Goal: Find specific page/section: Find specific page/section

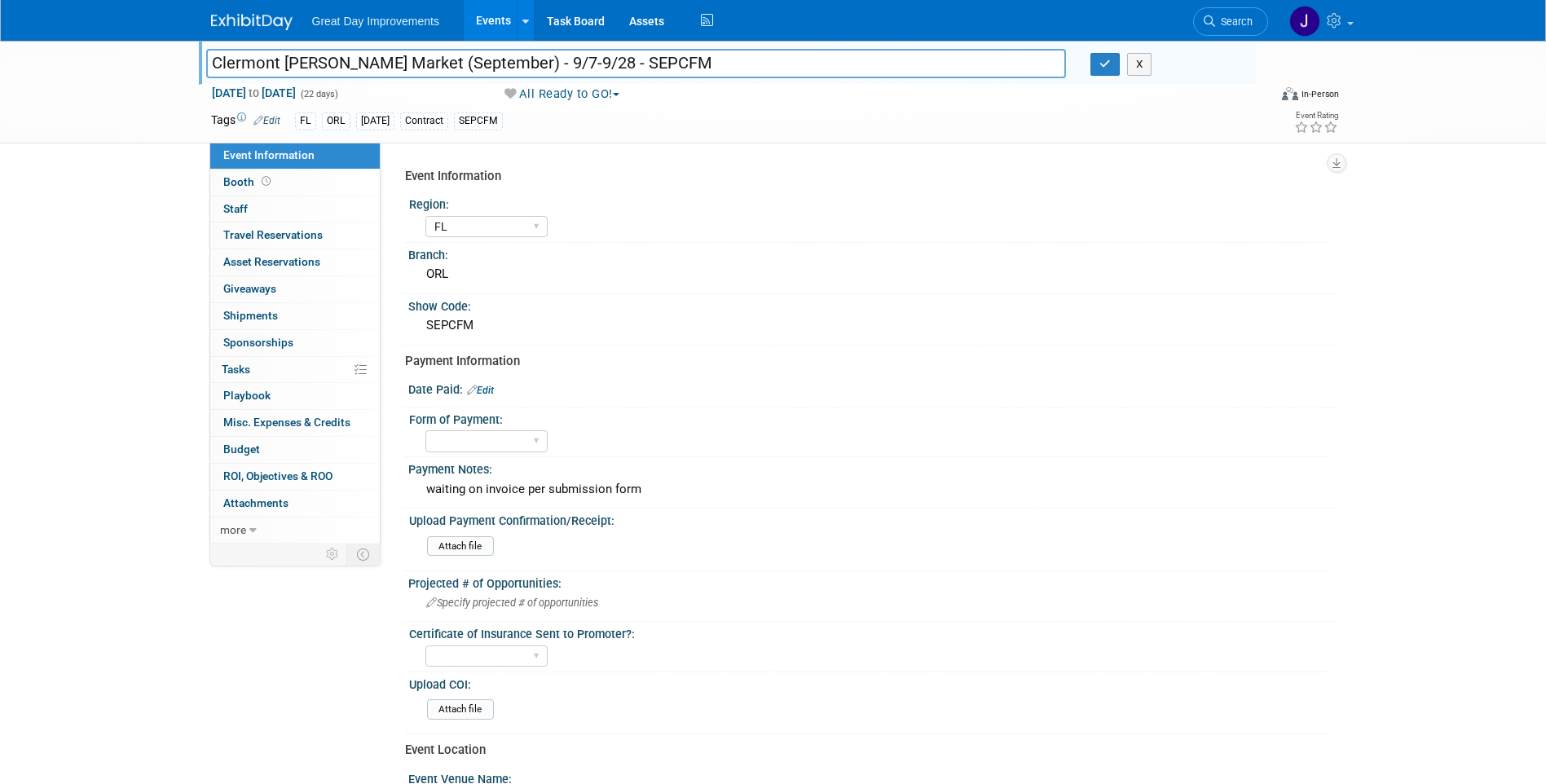
select select "FL"
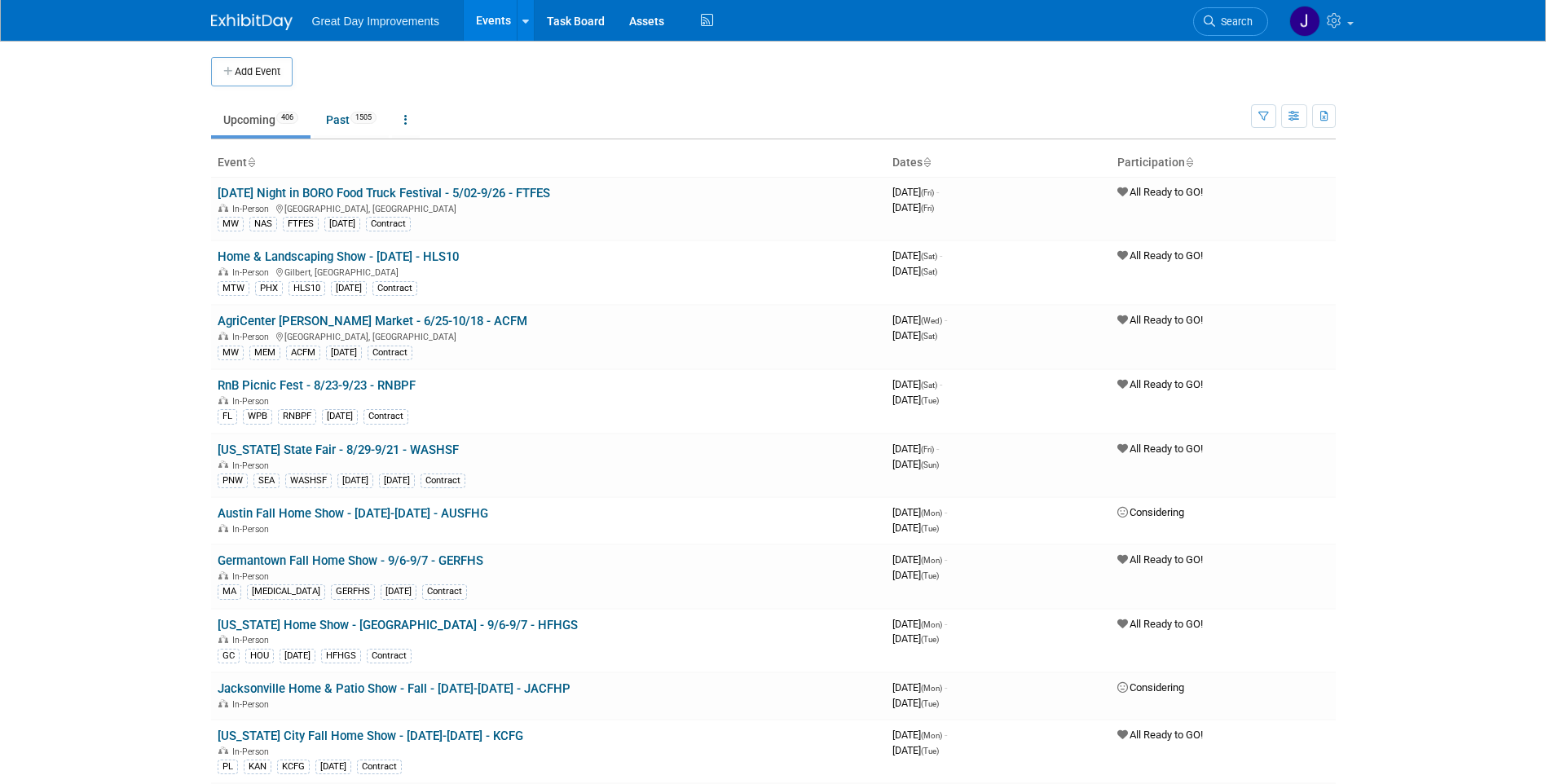
drag, startPoint x: 1229, startPoint y: 25, endPoint x: 1216, endPoint y: 25, distance: 13.0
click at [1229, 25] on span "Search" at bounding box center [1233, 21] width 38 height 13
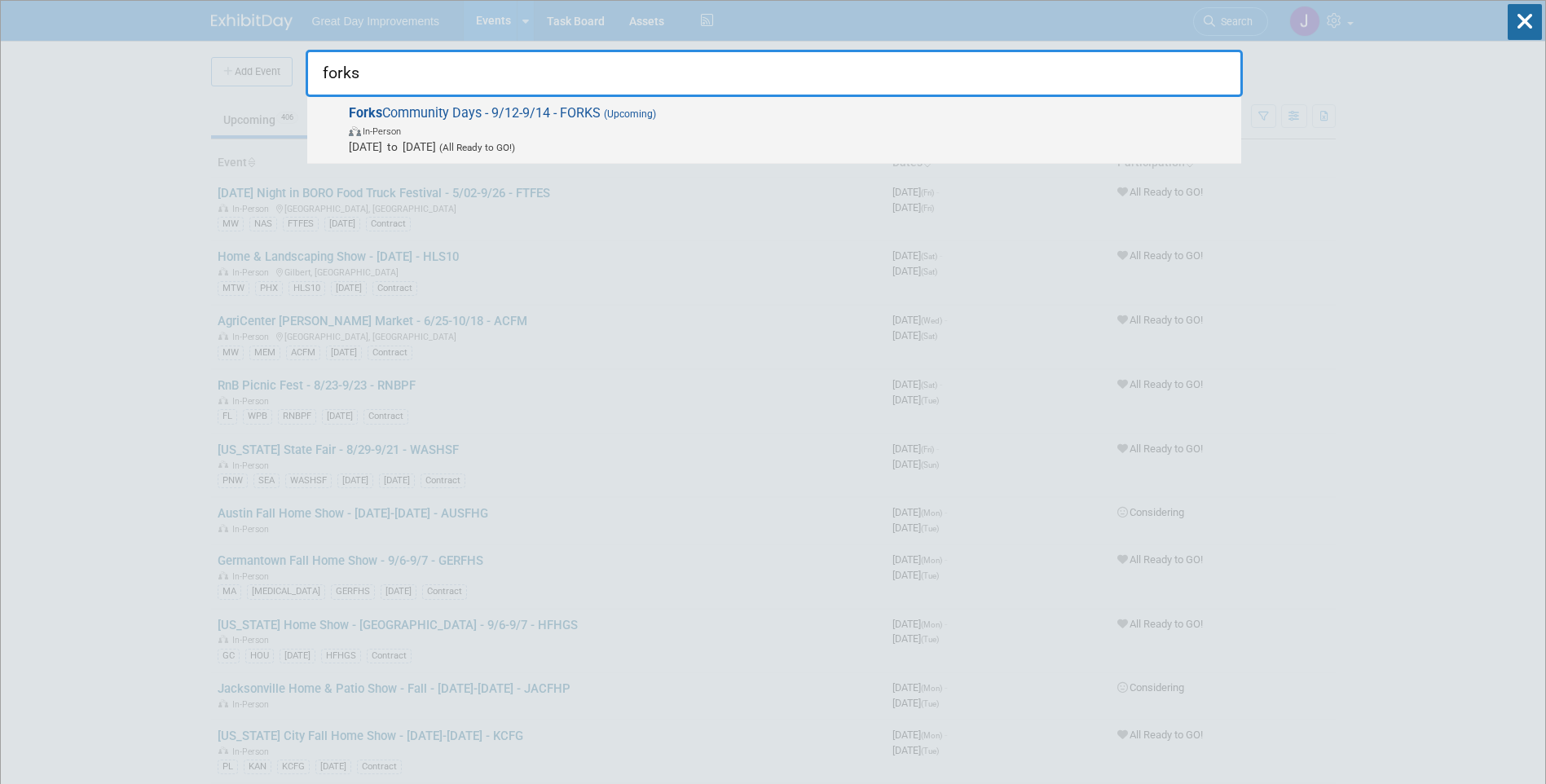
type input "forks"
click at [535, 132] on span "In-Person" at bounding box center [791, 130] width 884 height 16
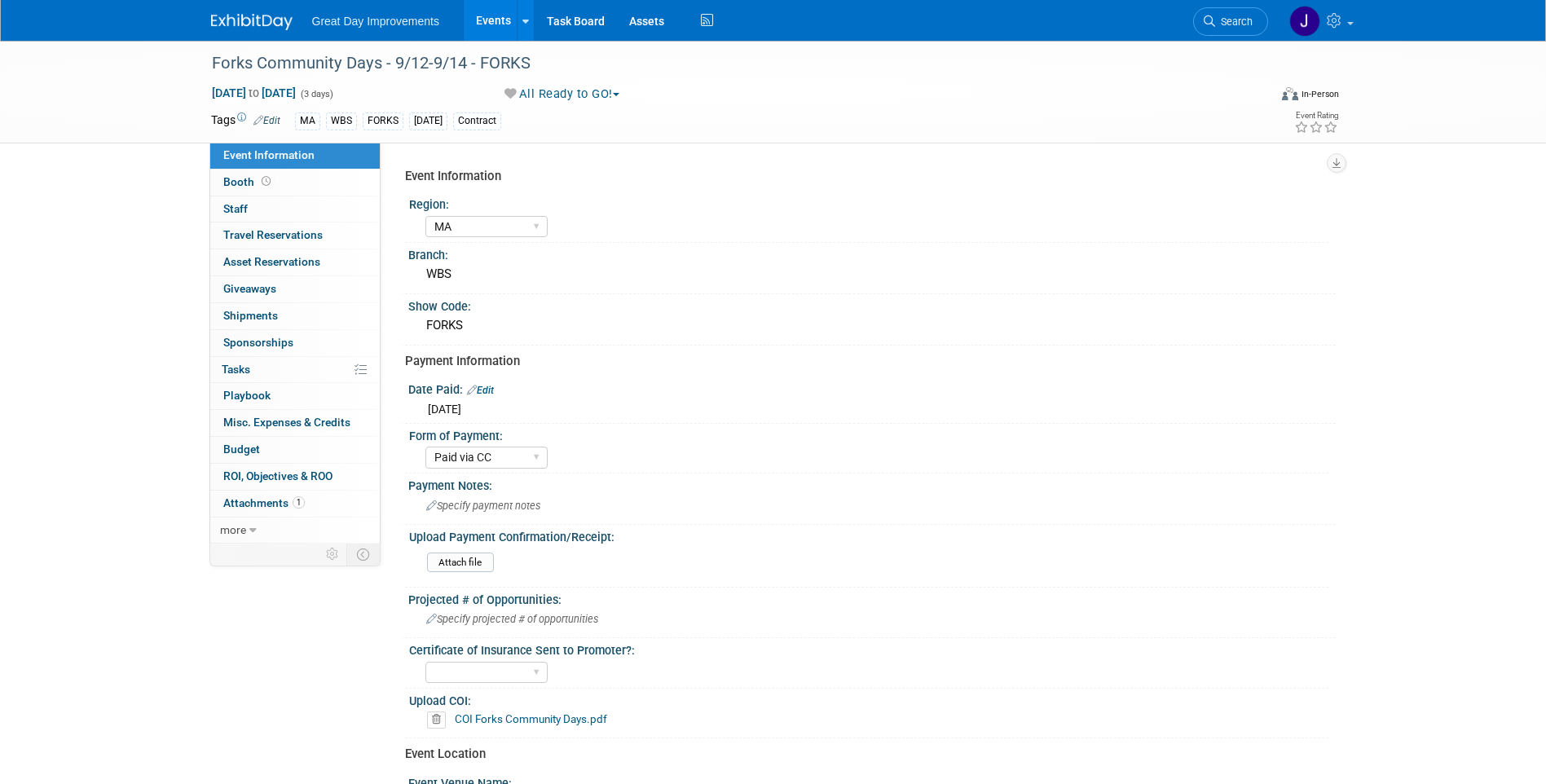
select select "MA"
select select "Paid via CC"
click at [449, 325] on div "FORKS" at bounding box center [872, 325] width 903 height 25
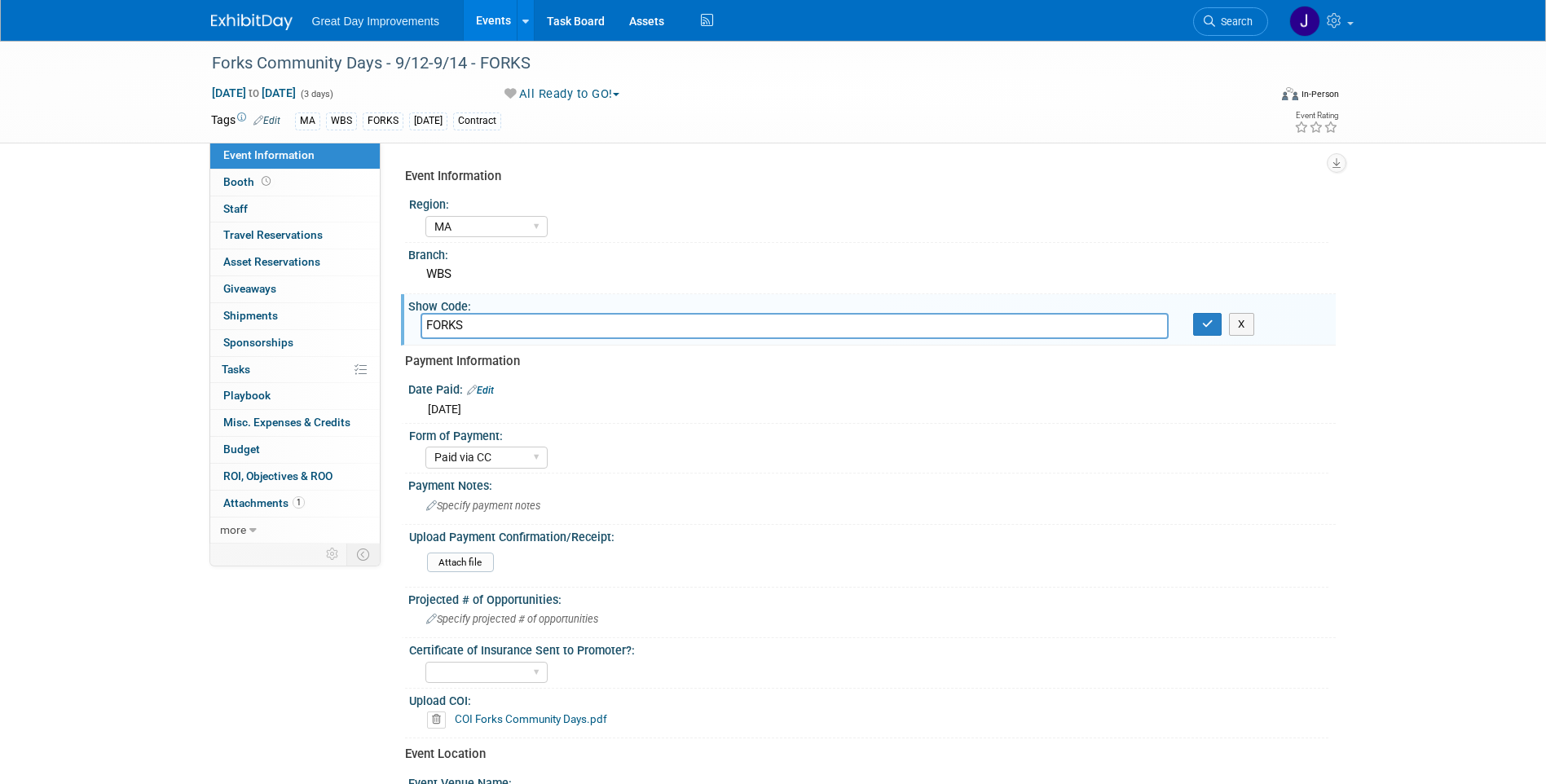
click at [449, 325] on input "FORKS" at bounding box center [795, 325] width 748 height 25
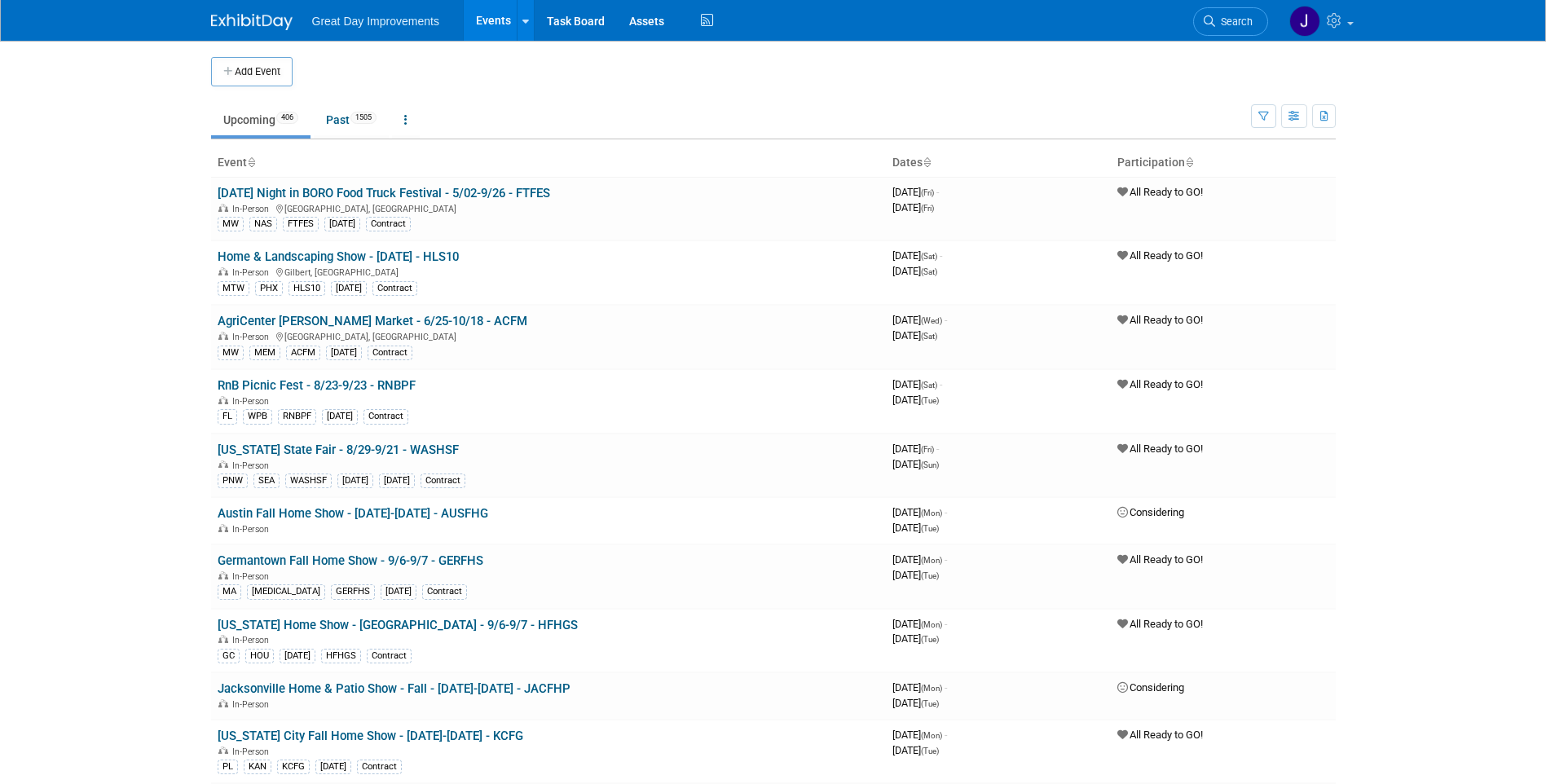
drag, startPoint x: 1239, startPoint y: 22, endPoint x: 1042, endPoint y: 47, distance: 198.6
click at [1239, 22] on span "Search" at bounding box center [1233, 21] width 38 height 13
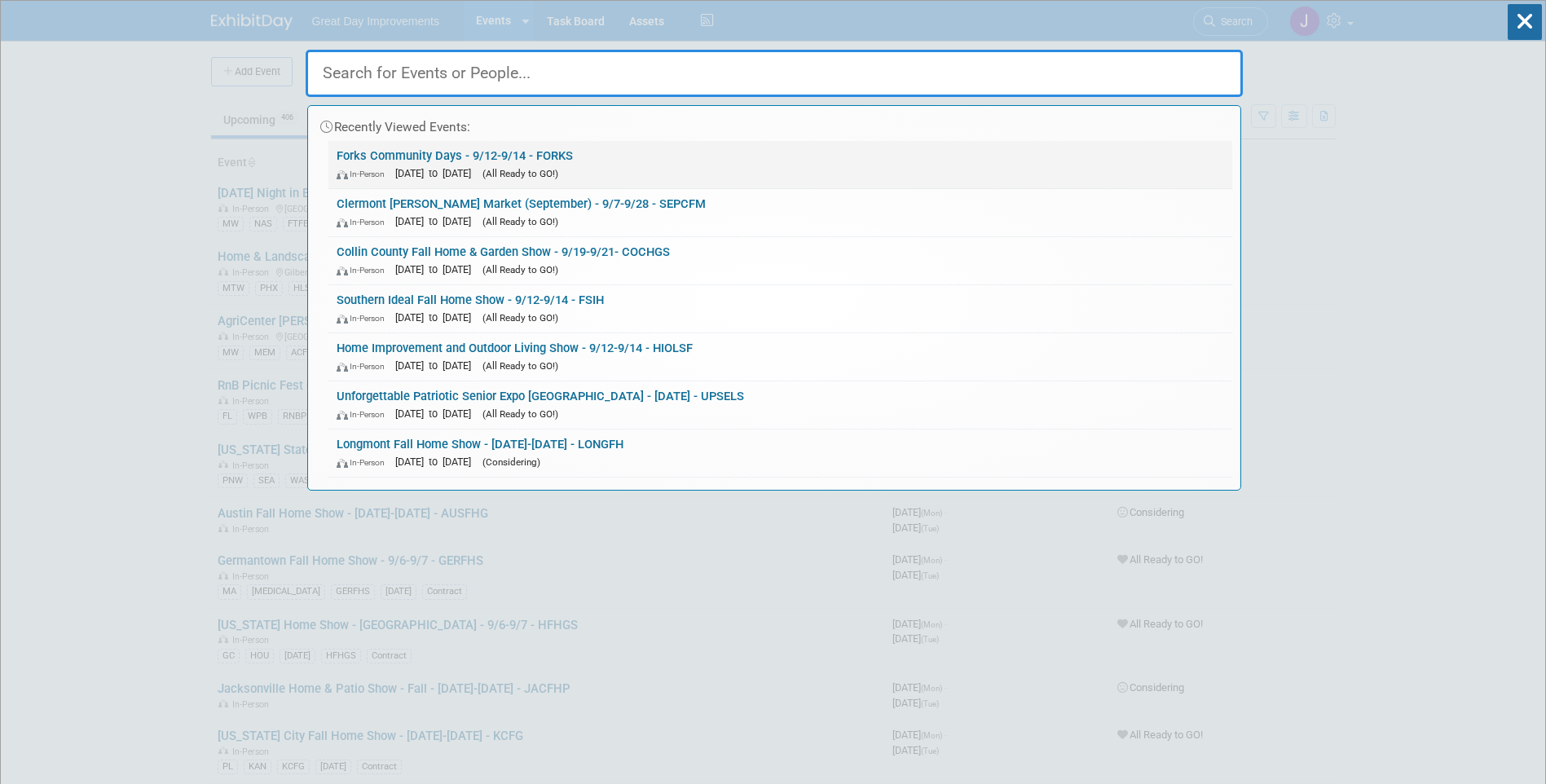
click at [563, 160] on link "Forks Community Days - 9/12-9/14 - FORKS In-Person [DATE] to [DATE] (All Ready …" at bounding box center [779, 164] width 903 height 47
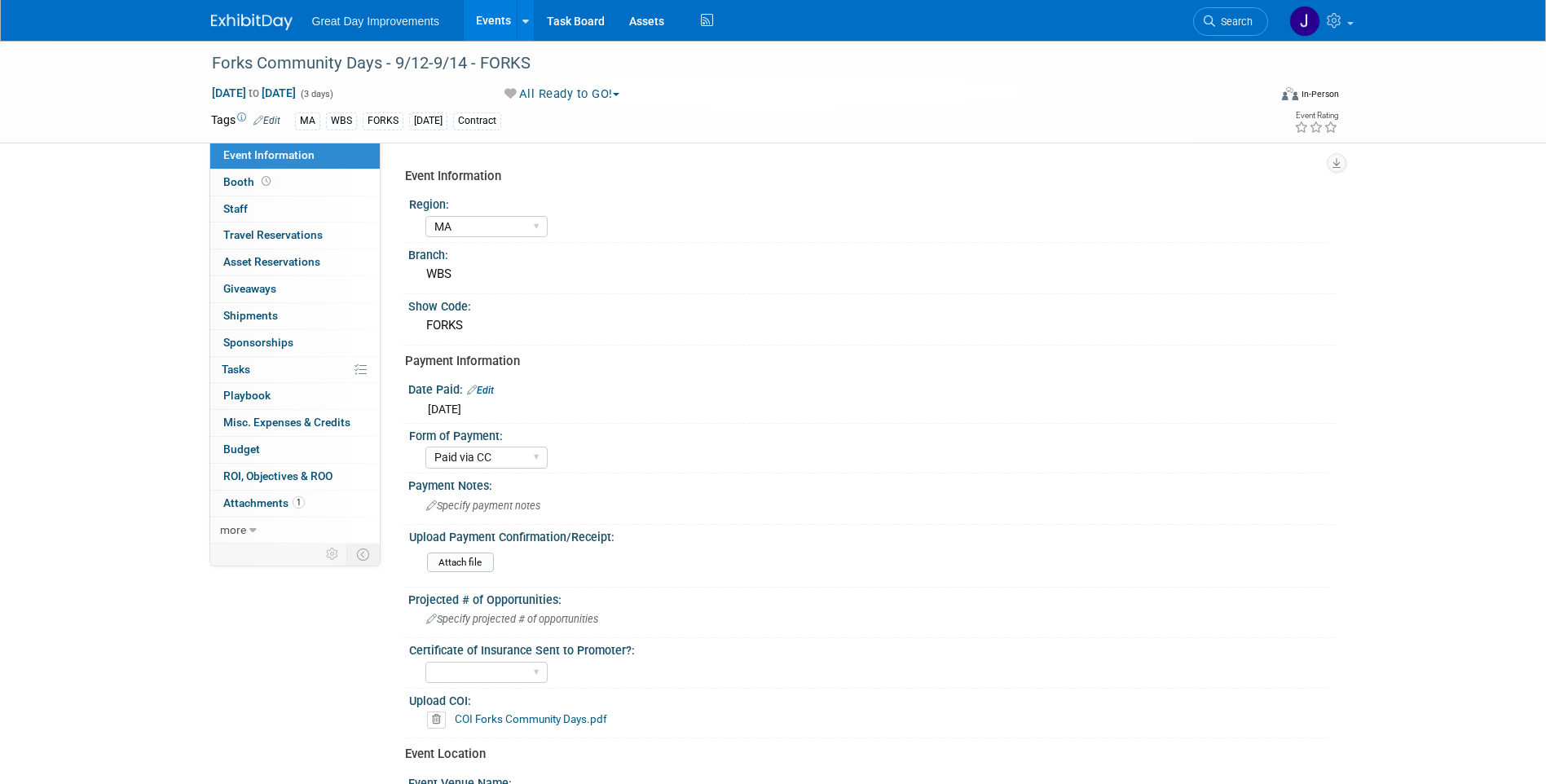
select select "MA"
select select "Paid via CC"
drag, startPoint x: 1453, startPoint y: 306, endPoint x: 1410, endPoint y: 296, distance: 44.1
click at [1453, 306] on div "Forks Community Days - 9/12-9/14 - FORKS Sep 12, 2025 to Sep 14, 2025 (3 days) …" at bounding box center [773, 561] width 1546 height 1041
drag, startPoint x: 541, startPoint y: 63, endPoint x: 206, endPoint y: 61, distance: 335.0
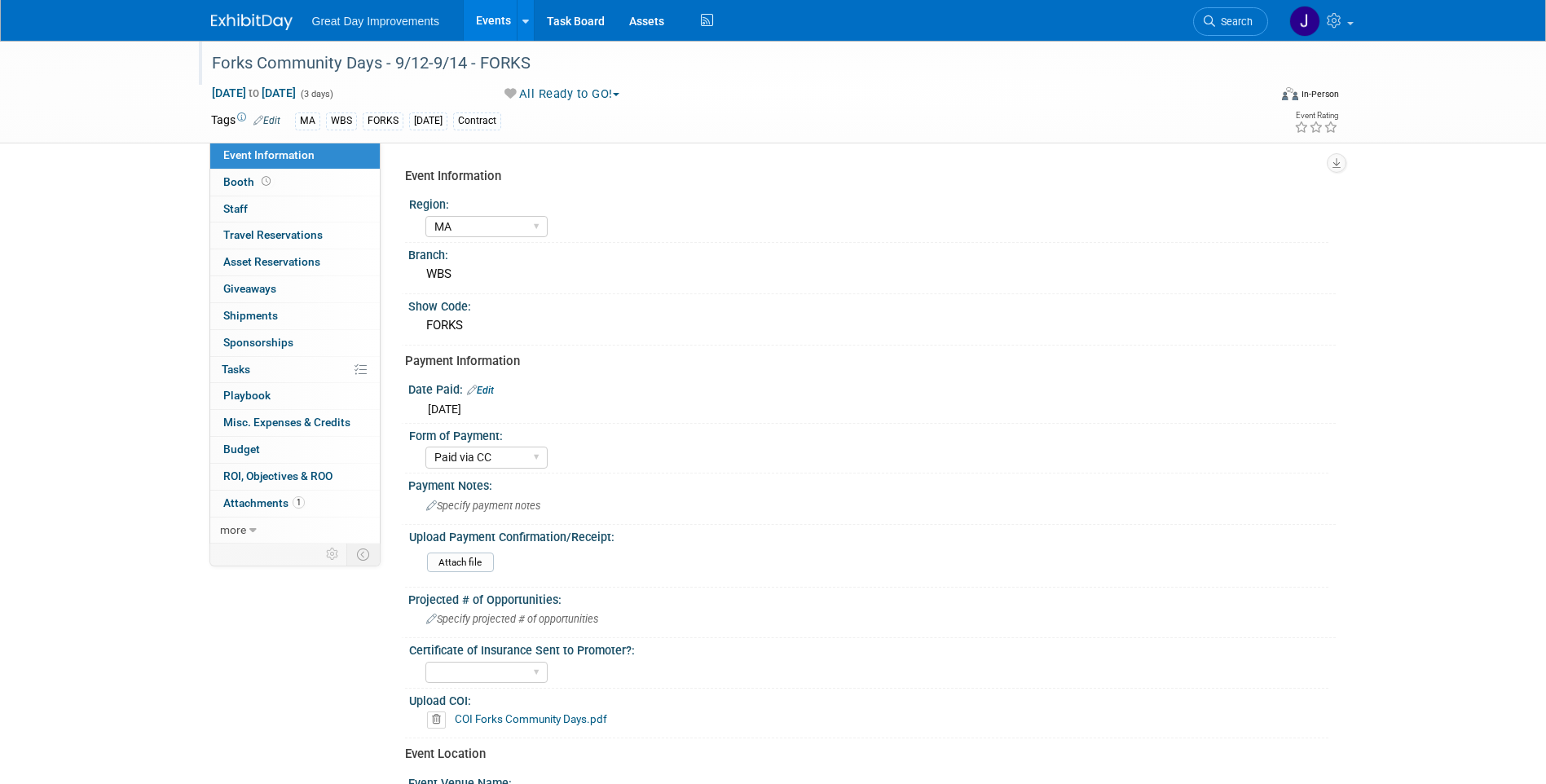
click at [206, 61] on div "Forks Community Days - 9/12-9/14 - FORKS" at bounding box center [724, 63] width 1037 height 29
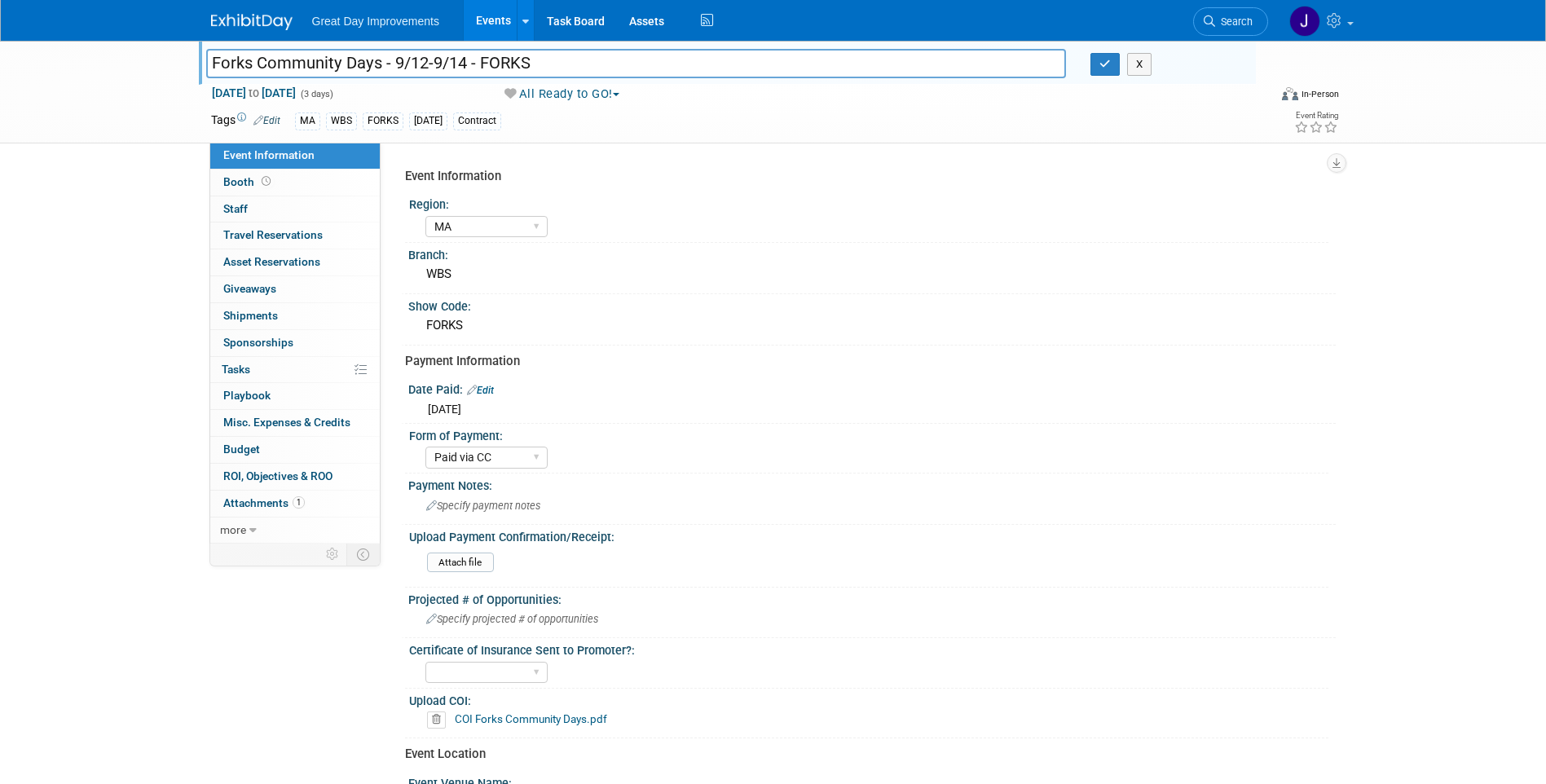
drag, startPoint x: 565, startPoint y: 62, endPoint x: 211, endPoint y: 63, distance: 354.0
click at [211, 63] on input "Forks Community Days - 9/12-9/14 - FORKS" at bounding box center [636, 63] width 861 height 29
